Goal: Find specific page/section: Find specific page/section

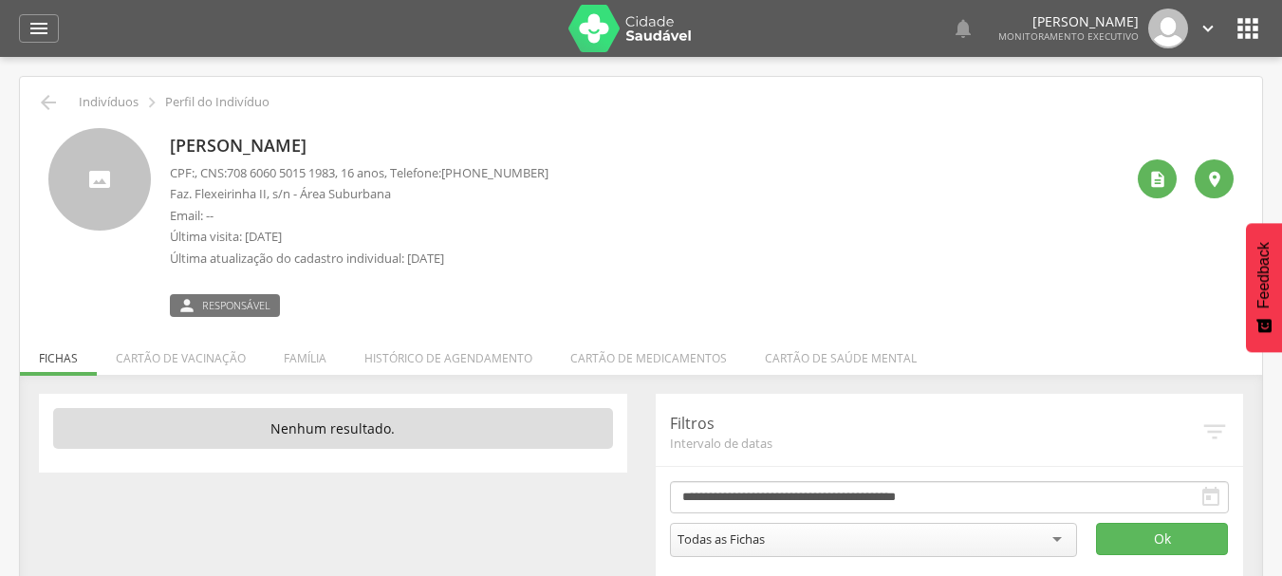
click at [99, 177] on div at bounding box center [99, 179] width 102 height 102
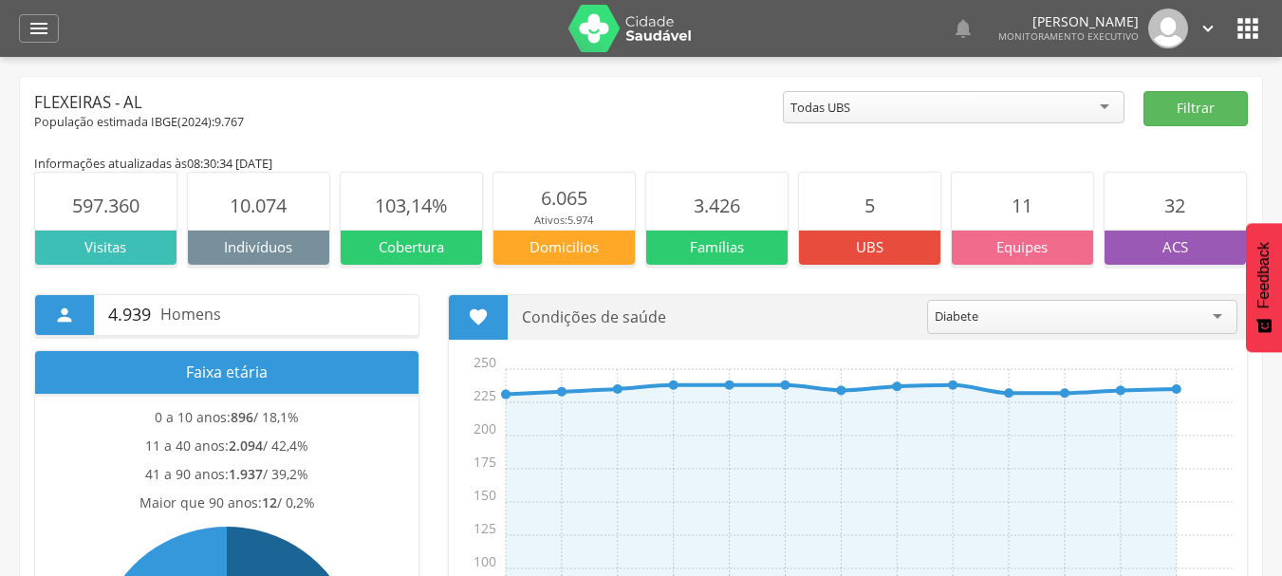
click at [1259, 29] on icon "" at bounding box center [1247, 28] width 30 height 30
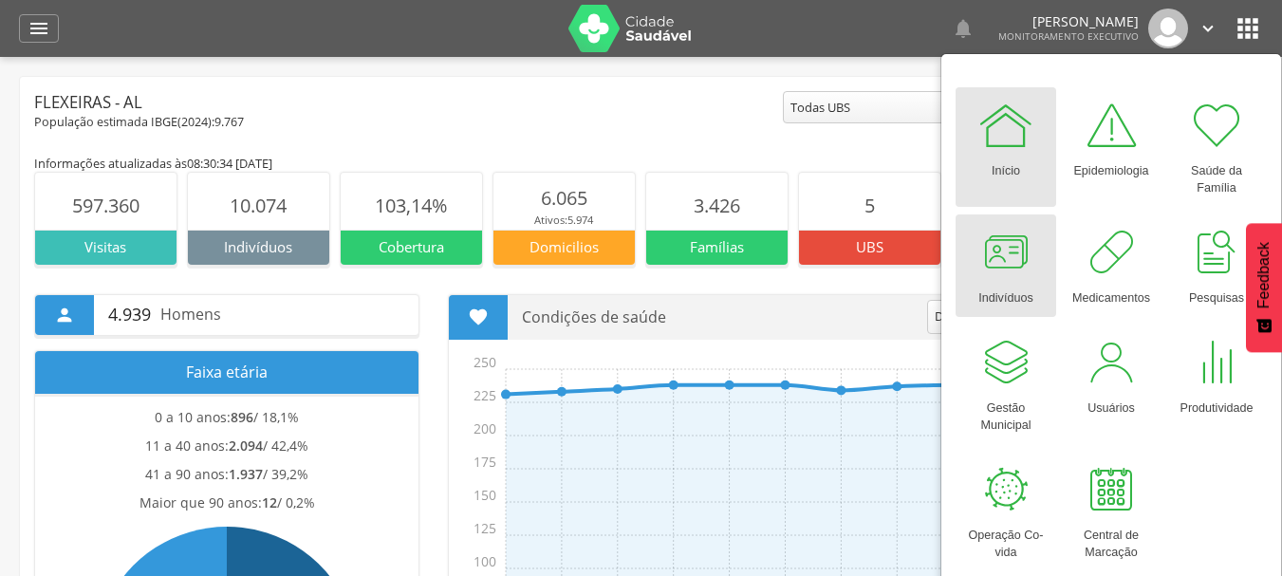
click at [1015, 267] on div at bounding box center [1005, 252] width 57 height 57
